Goal: Transaction & Acquisition: Purchase product/service

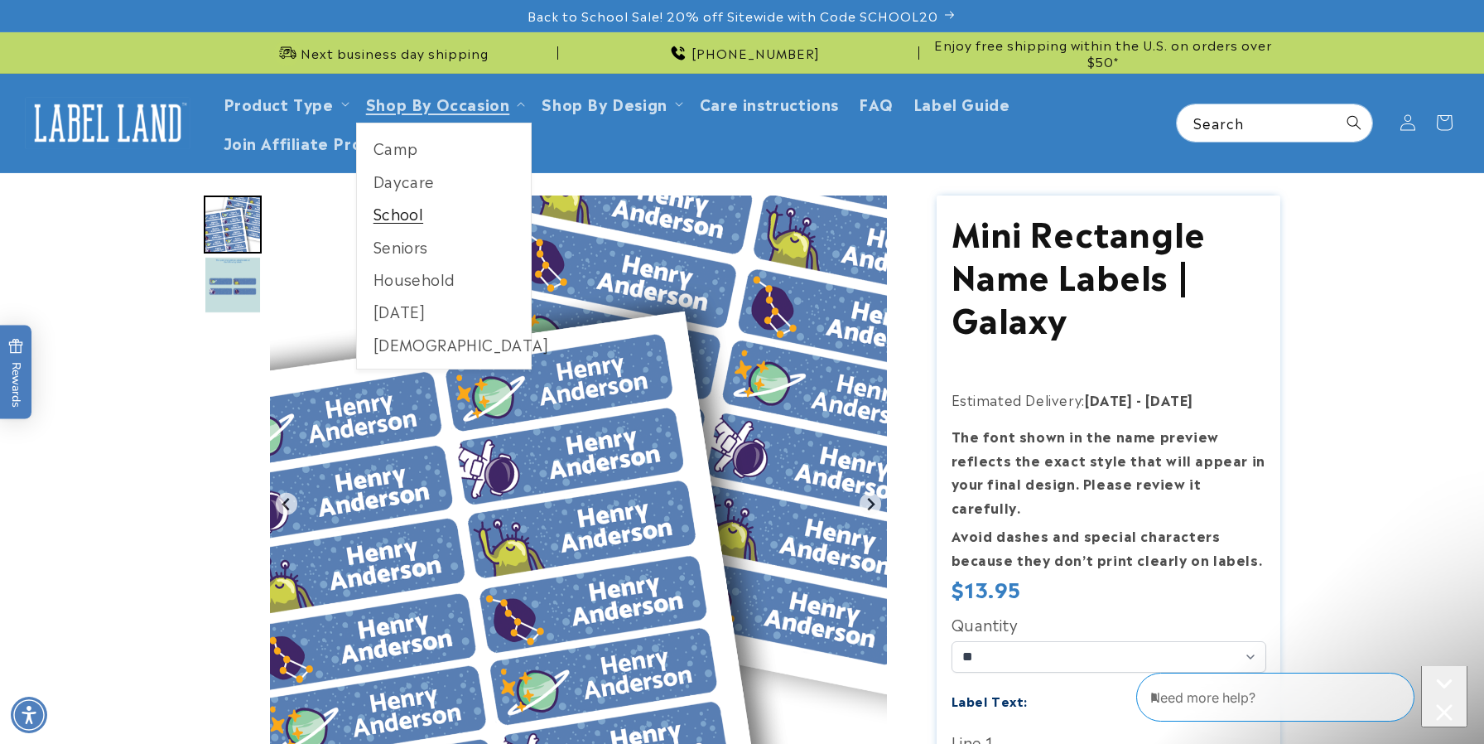
click at [396, 214] on link "School" at bounding box center [444, 213] width 175 height 32
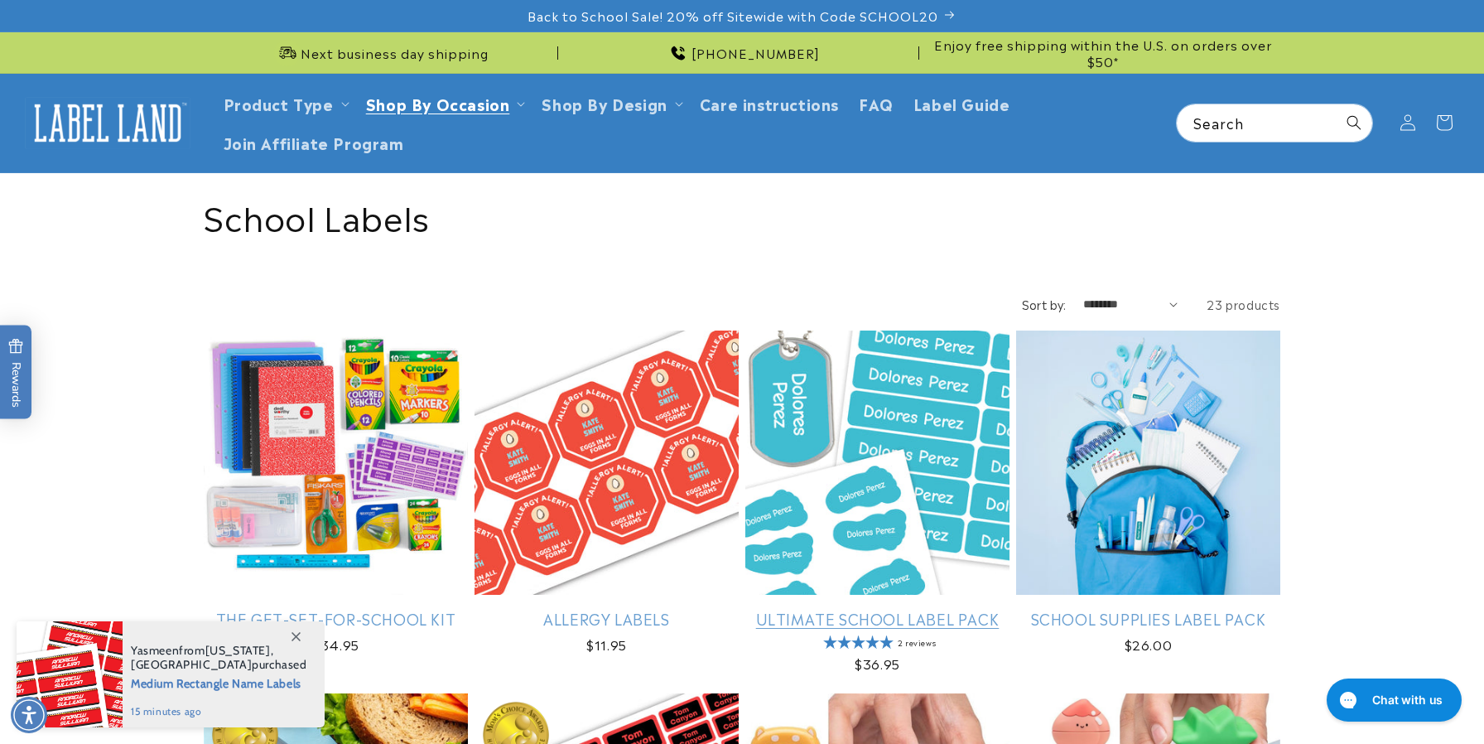
click at [912, 609] on link "Ultimate School Label Pack" at bounding box center [877, 618] width 264 height 19
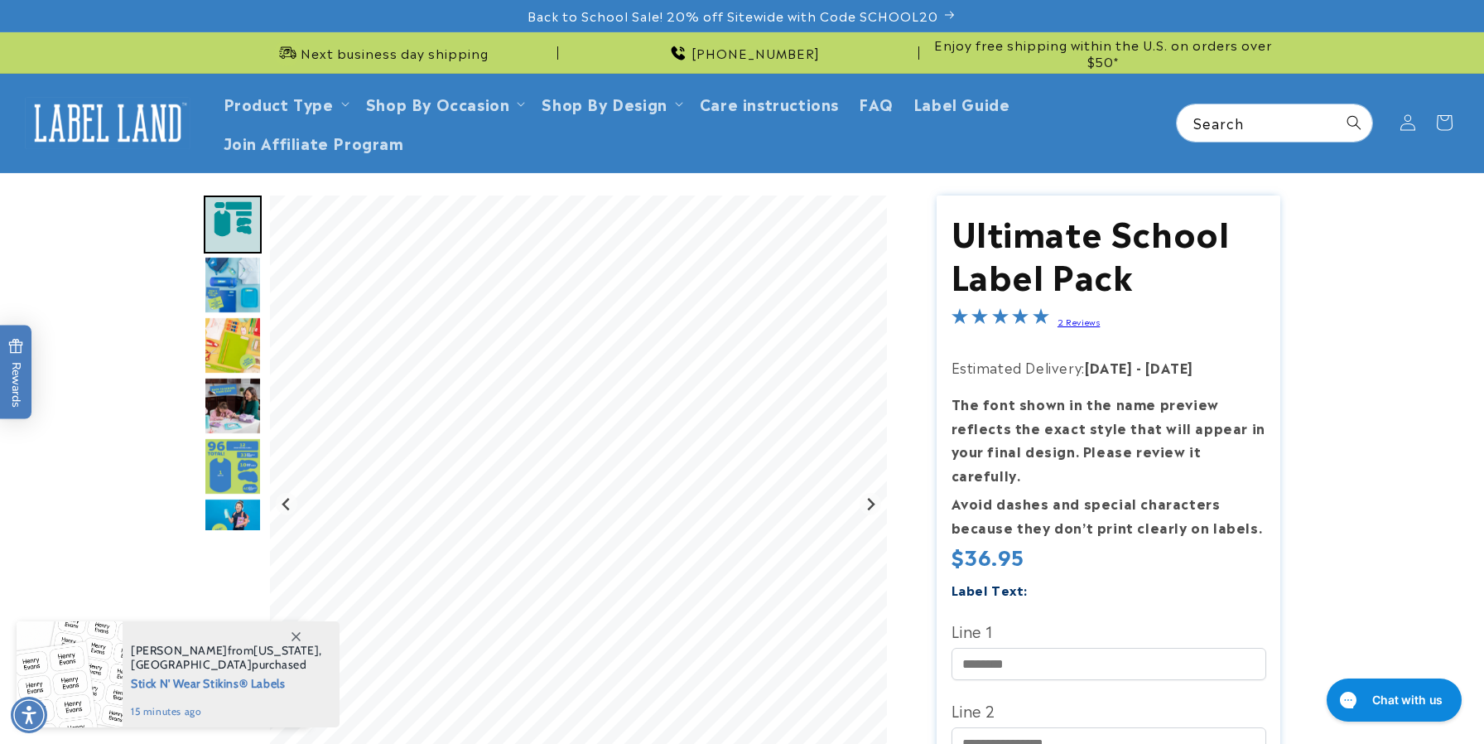
click at [246, 282] on img "Go to slide 3" at bounding box center [233, 285] width 58 height 58
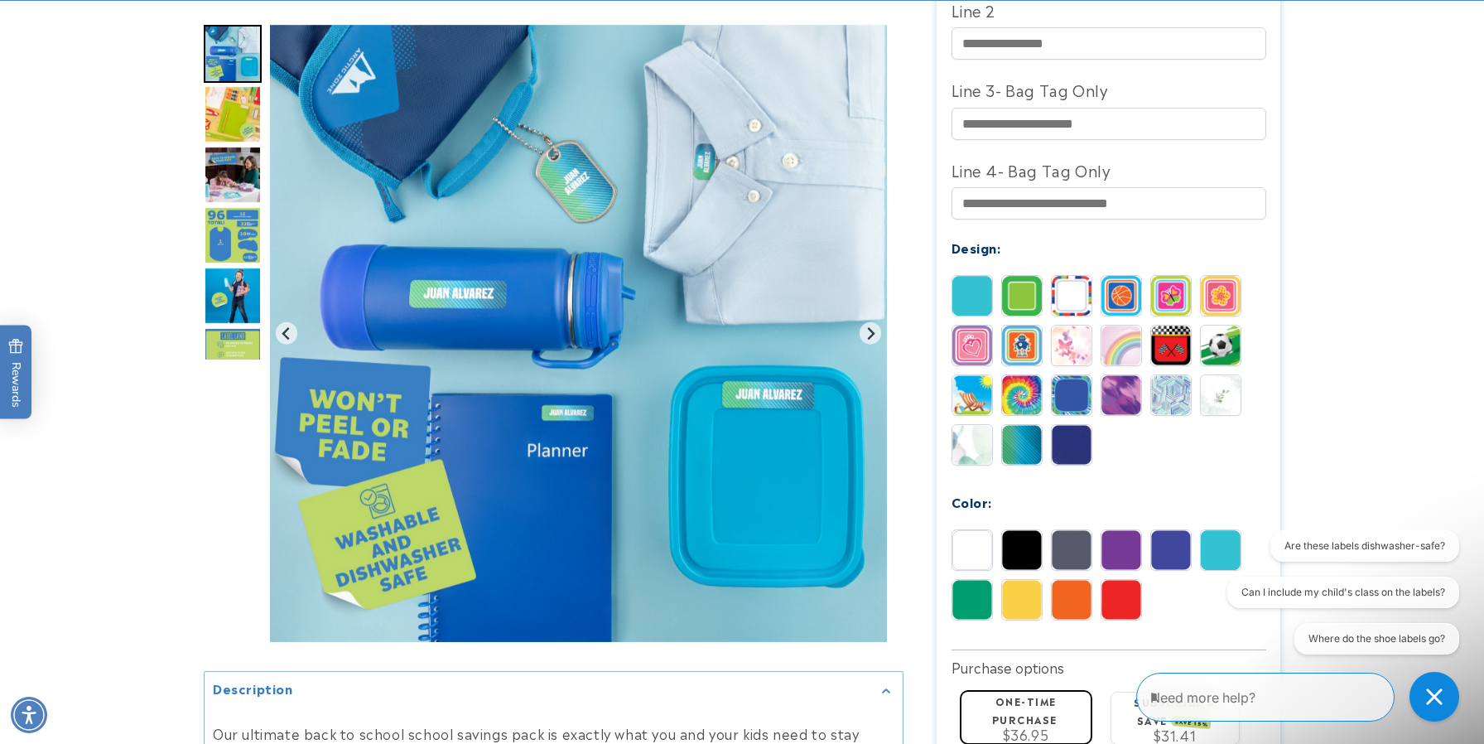
scroll to position [702, 0]
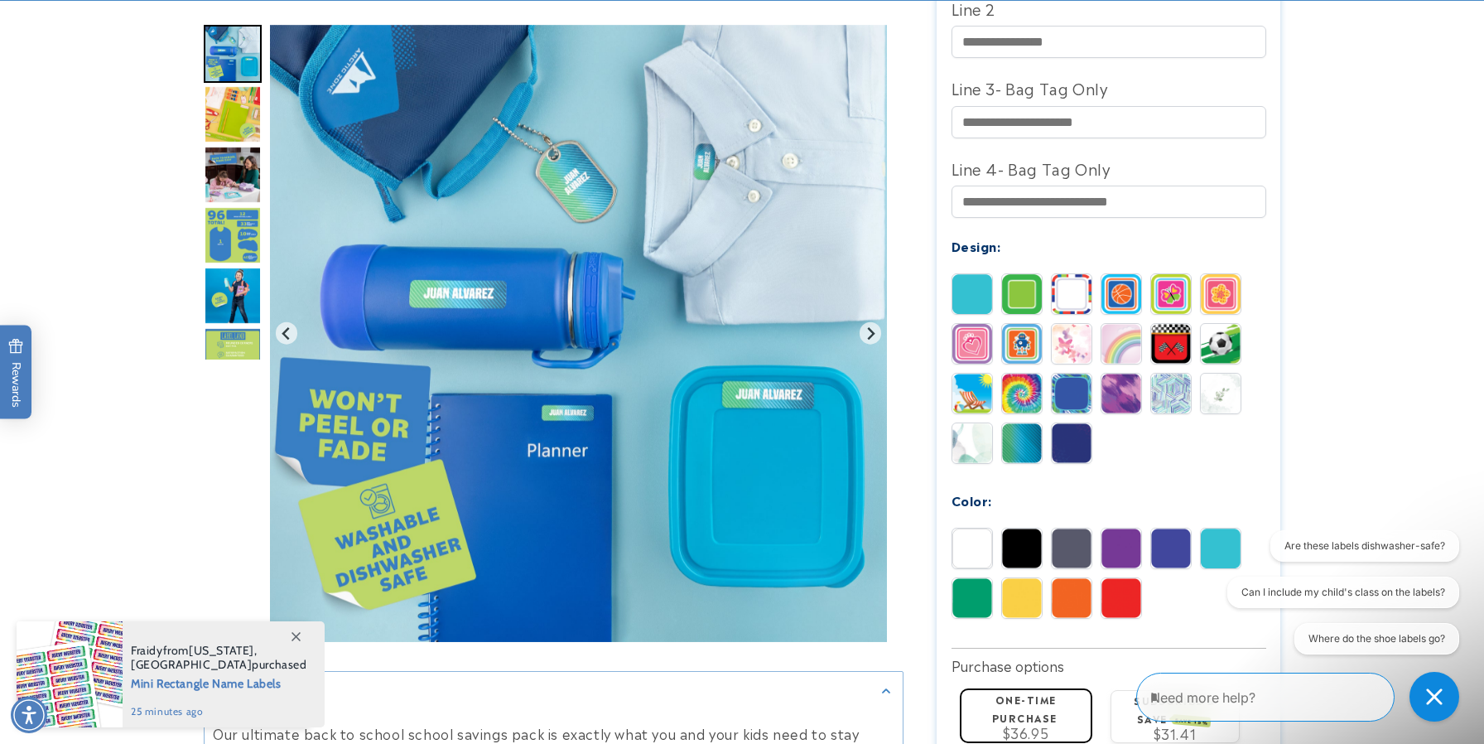
click at [971, 423] on img at bounding box center [973, 443] width 40 height 40
